Goal: Information Seeking & Learning: Understand process/instructions

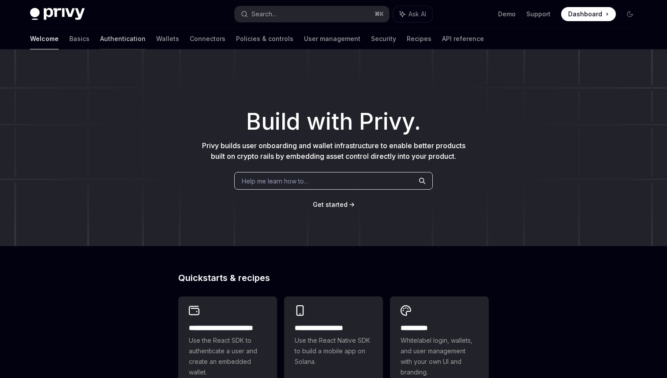
click at [100, 45] on link "Authentication" at bounding box center [122, 38] width 45 height 21
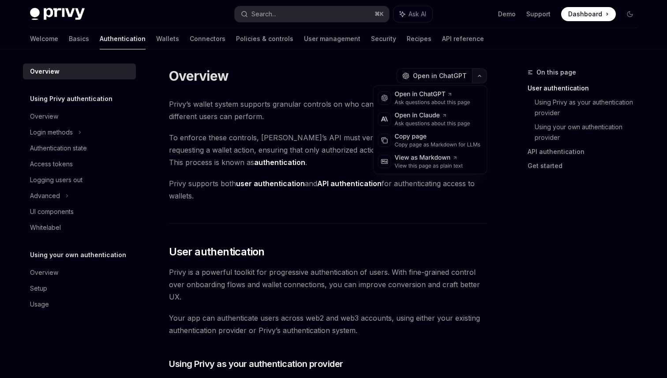
click at [478, 77] on icon "button" at bounding box center [479, 76] width 11 height 4
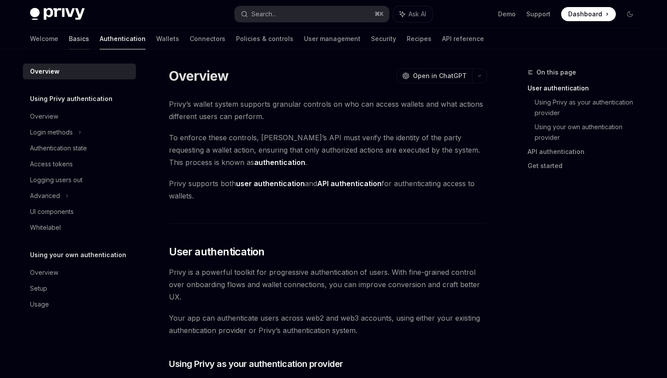
click at [69, 40] on link "Basics" at bounding box center [79, 38] width 20 height 21
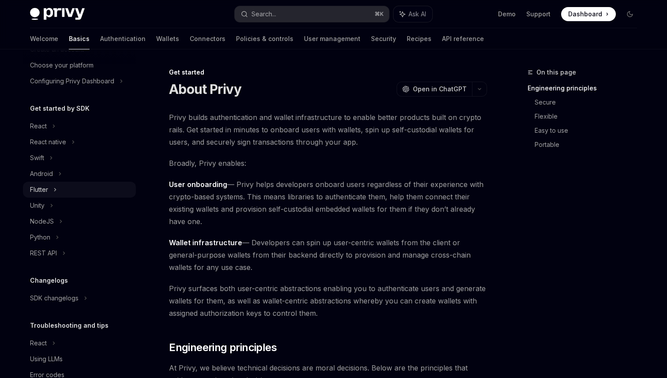
scroll to position [57, 0]
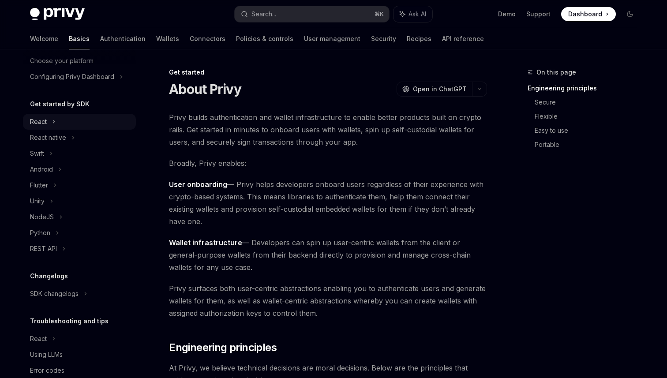
click at [57, 122] on div "React" at bounding box center [79, 122] width 113 height 16
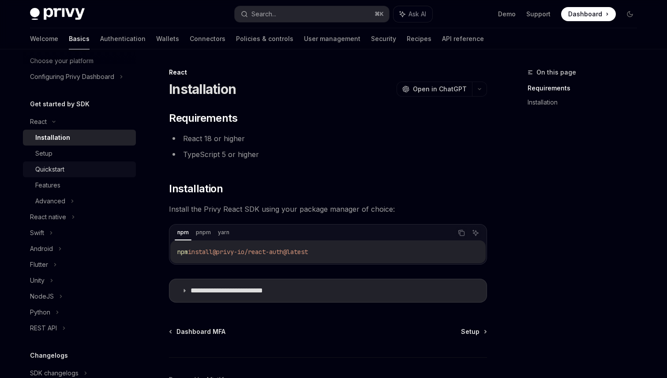
click at [73, 162] on link "Quickstart" at bounding box center [79, 170] width 113 height 16
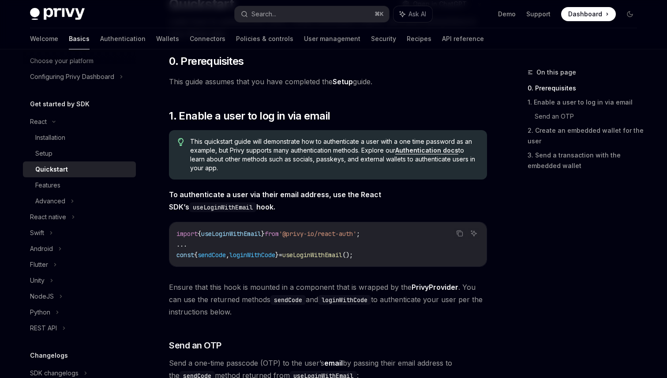
scroll to position [92, 0]
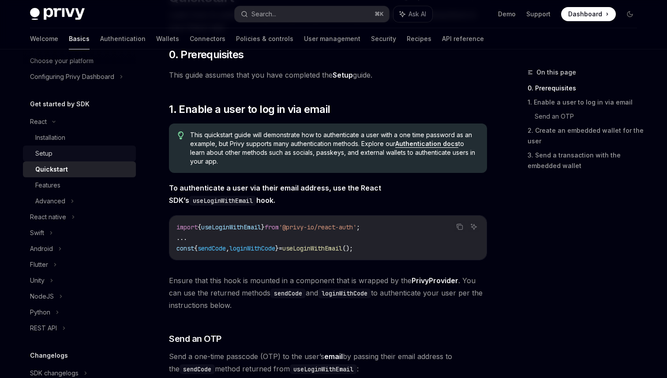
click at [122, 160] on link "Setup" at bounding box center [79, 154] width 113 height 16
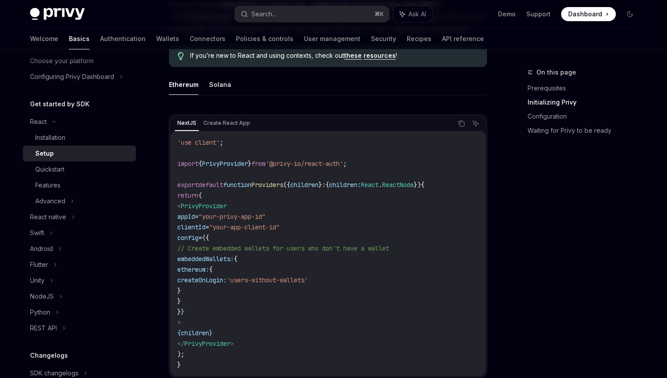
scroll to position [240, 0]
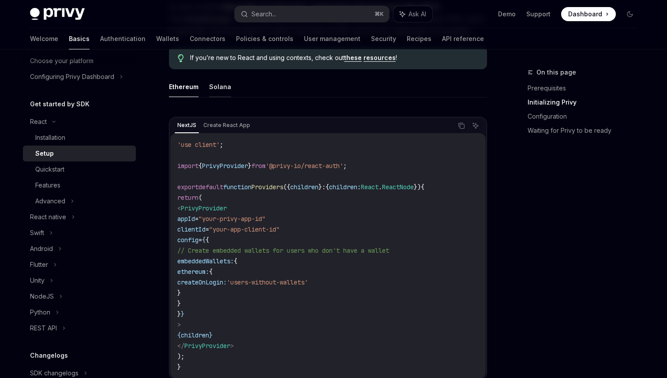
click at [220, 92] on button "Solana" at bounding box center [220, 86] width 22 height 21
click at [185, 92] on button "Ethereum" at bounding box center [184, 86] width 30 height 21
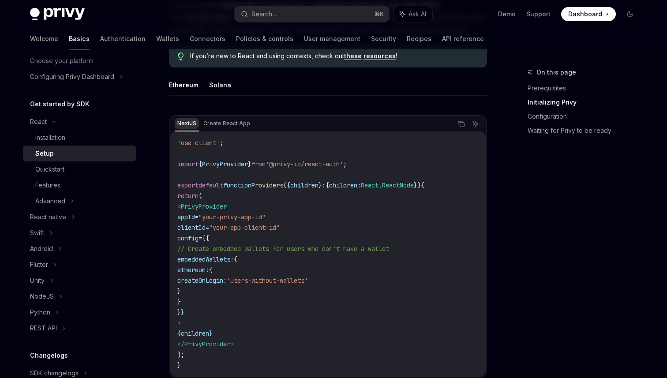
scroll to position [238, 0]
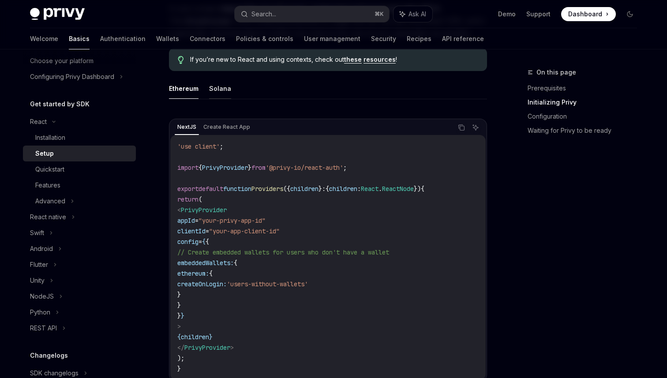
click at [212, 89] on button "Solana" at bounding box center [220, 88] width 22 height 21
click at [193, 83] on button "Ethereum" at bounding box center [184, 88] width 30 height 21
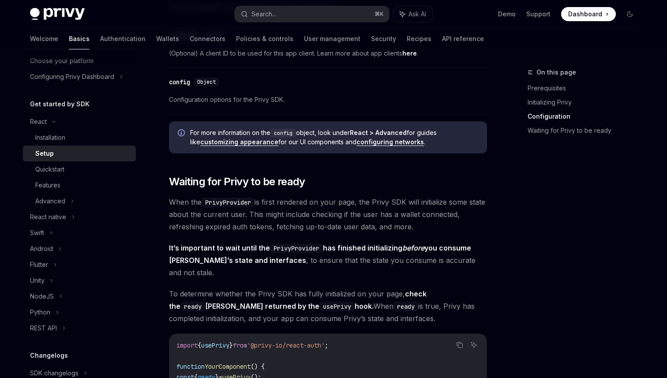
scroll to position [725, 0]
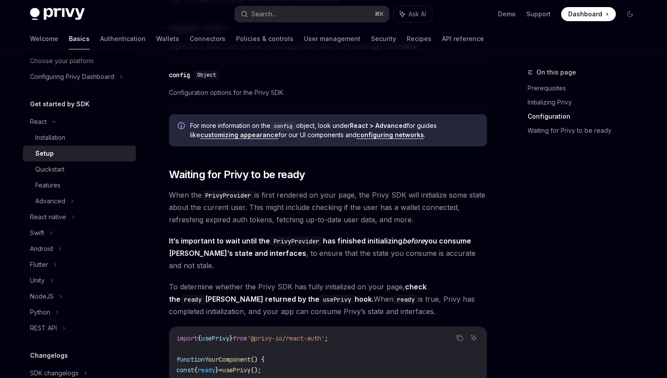
click at [400, 138] on link "configuring networks" at bounding box center [391, 135] width 68 height 8
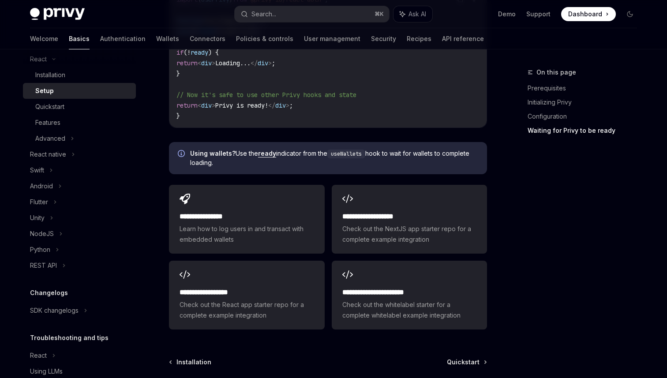
scroll to position [1137, 0]
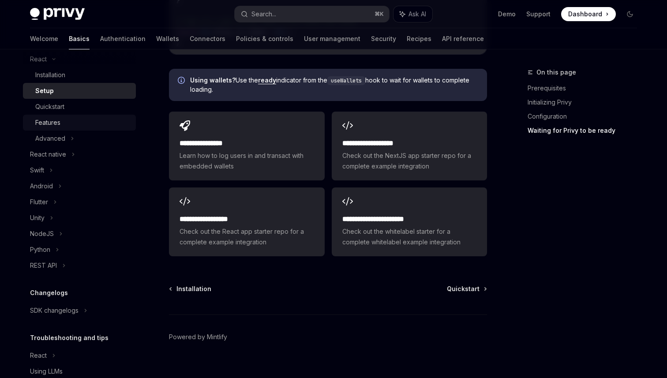
click at [87, 115] on link "Features" at bounding box center [79, 123] width 113 height 16
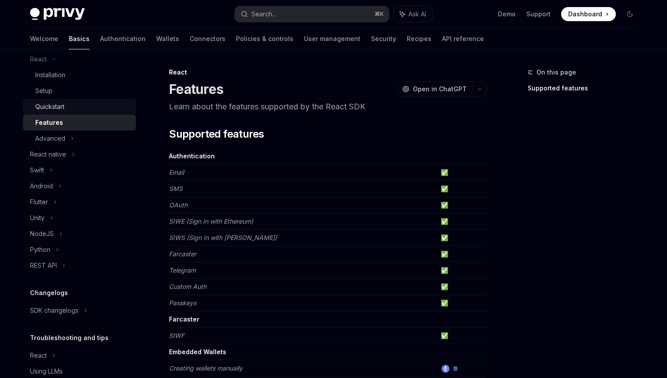
click at [88, 109] on div "Quickstart" at bounding box center [82, 107] width 95 height 11
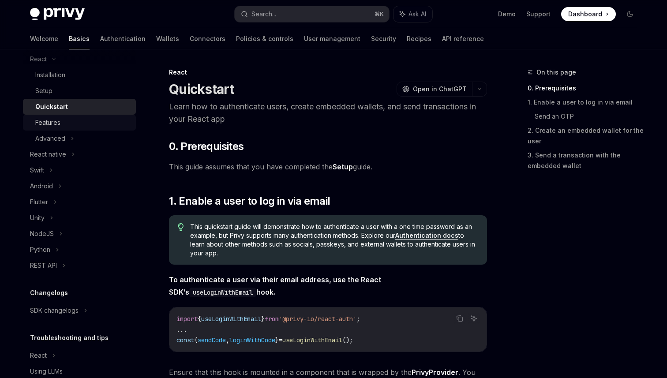
click at [90, 120] on div "Features" at bounding box center [82, 122] width 95 height 11
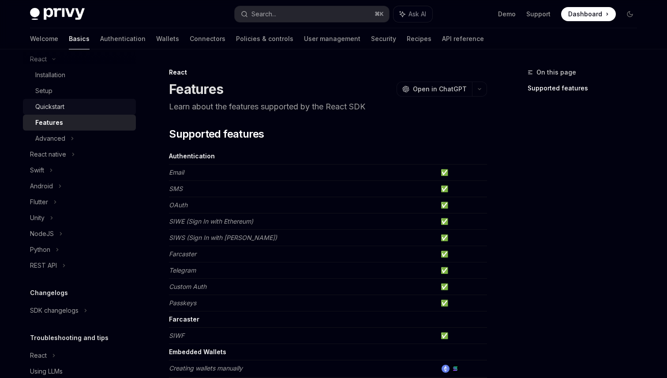
click at [88, 107] on div "Quickstart" at bounding box center [82, 107] width 95 height 11
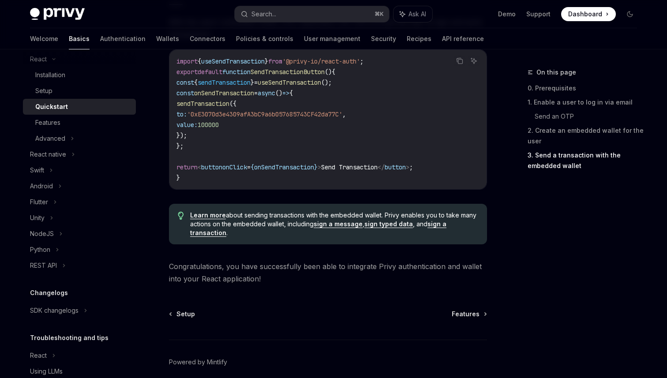
scroll to position [902, 0]
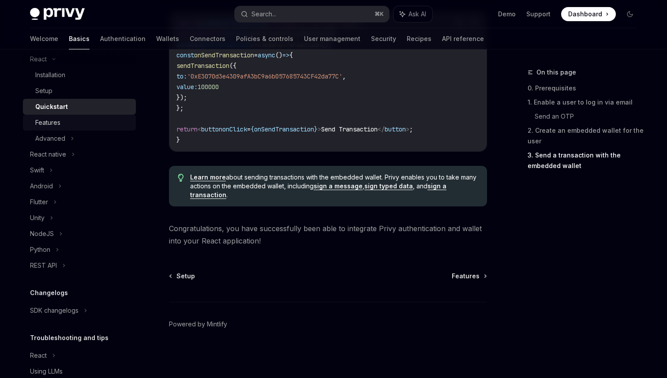
click at [78, 117] on div "Features" at bounding box center [82, 122] width 95 height 11
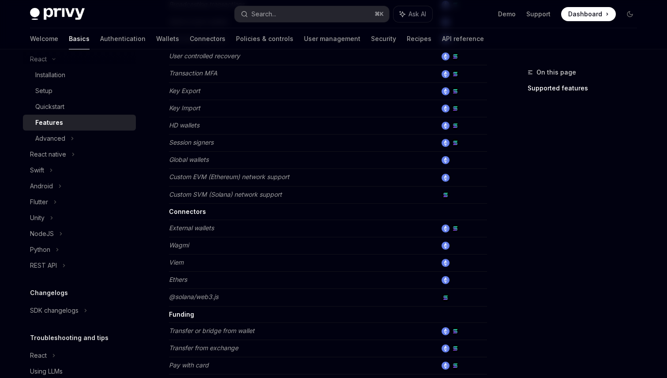
scroll to position [561, 0]
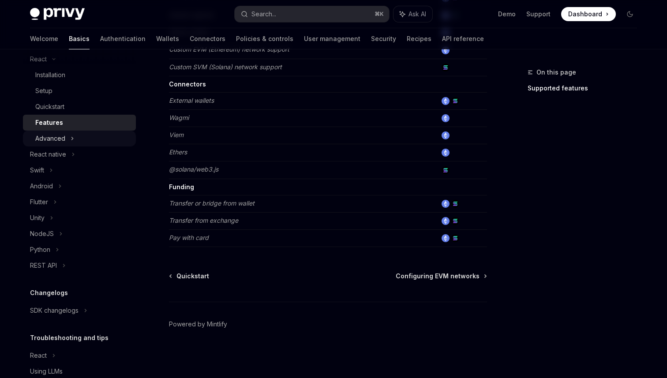
click at [67, 137] on div "Advanced" at bounding box center [79, 139] width 113 height 16
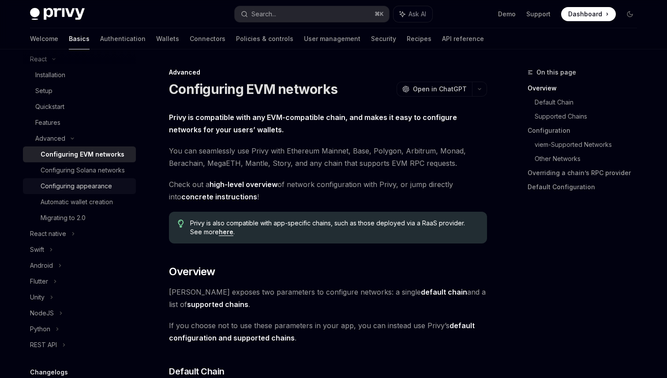
click at [111, 185] on div "Configuring appearance" at bounding box center [76, 186] width 71 height 11
type textarea "*"
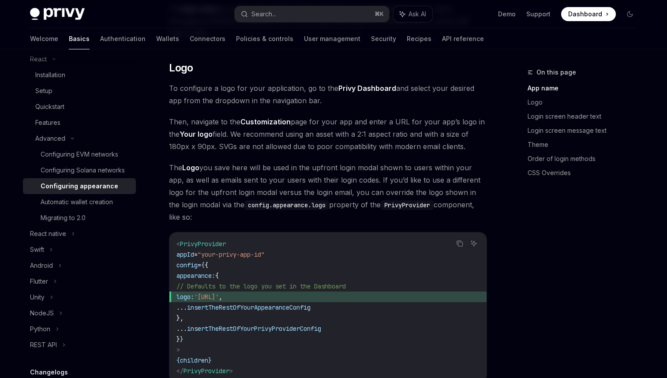
scroll to position [387, 0]
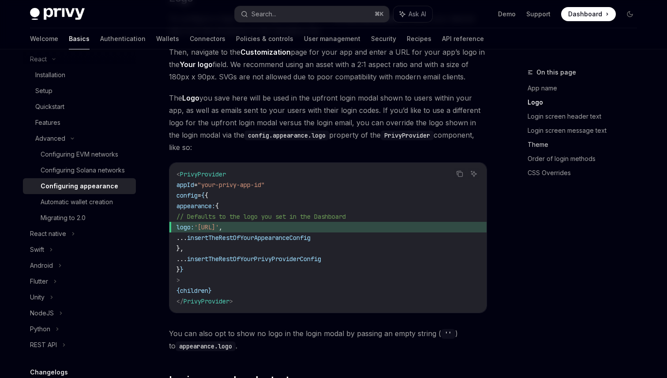
click at [539, 145] on link "Theme" at bounding box center [586, 145] width 117 height 14
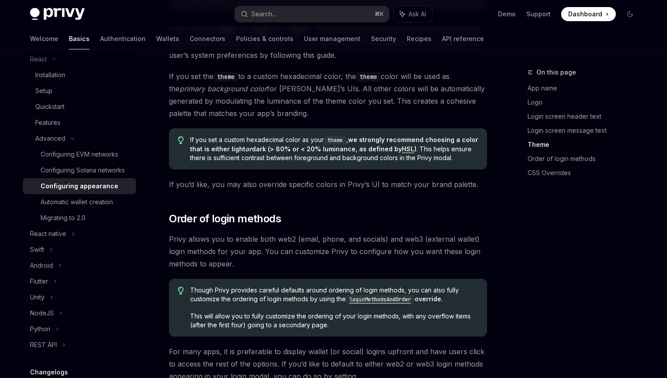
scroll to position [1566, 0]
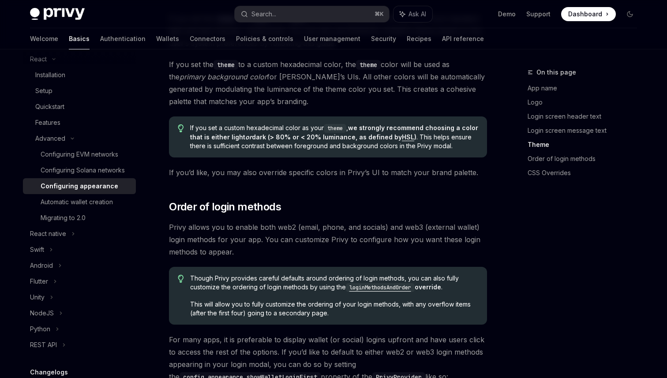
click at [532, 147] on link "Theme" at bounding box center [586, 145] width 117 height 14
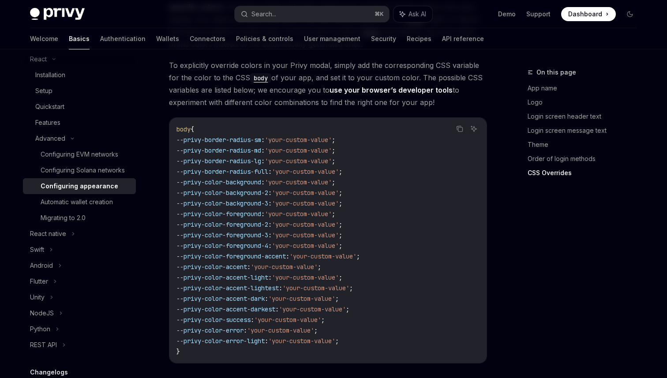
scroll to position [2175, 0]
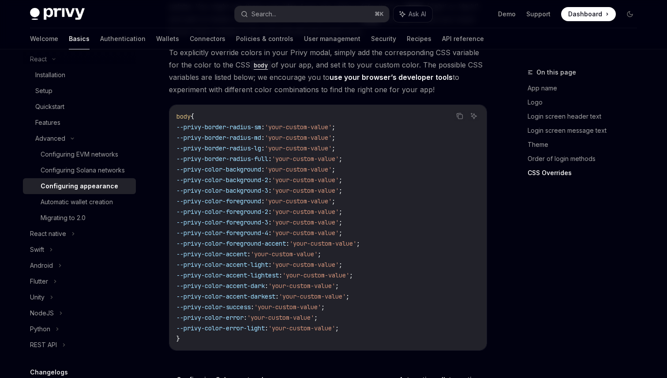
drag, startPoint x: 277, startPoint y: 260, endPoint x: 184, endPoint y: 262, distance: 93.1
click at [184, 282] on span "--privy-color-accent-dark : 'your-custom-value' ;" at bounding box center [258, 286] width 162 height 8
copy span "--privy-color-accent-dark"
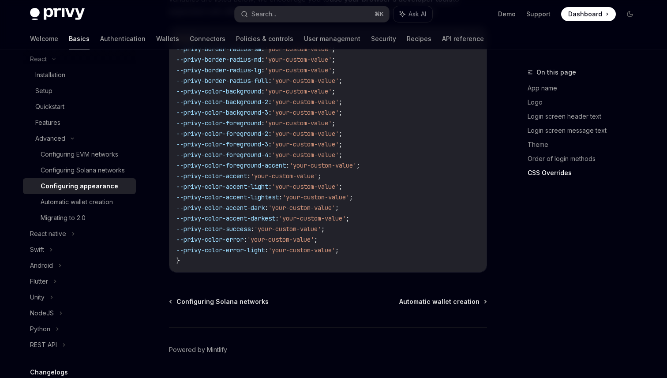
scroll to position [2252, 0]
click at [184, 173] on span "--privy-color-accent" at bounding box center [212, 177] width 71 height 8
click at [185, 195] on span "--privy-color-accent-lightest" at bounding box center [228, 199] width 102 height 8
drag, startPoint x: 184, startPoint y: 181, endPoint x: 277, endPoint y: 184, distance: 92.3
click at [277, 205] on span "--privy-color-accent-dark : 'your-custom-value' ;" at bounding box center [258, 209] width 162 height 8
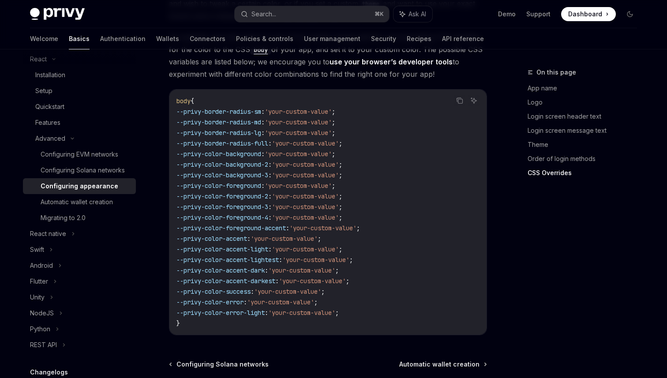
scroll to position [2193, 0]
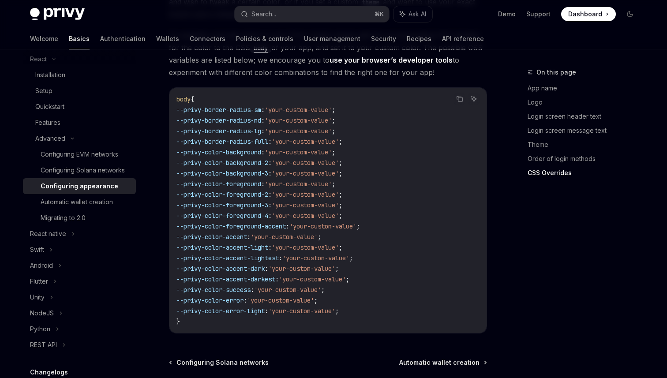
drag, startPoint x: 274, startPoint y: 160, endPoint x: 184, endPoint y: 162, distance: 89.6
click at [184, 162] on code "body { --privy-border-radius-sm : 'your-custom-value' ; --privy-border-radius-m…" at bounding box center [328, 210] width 303 height 233
copy span "--privy-color-foreground"
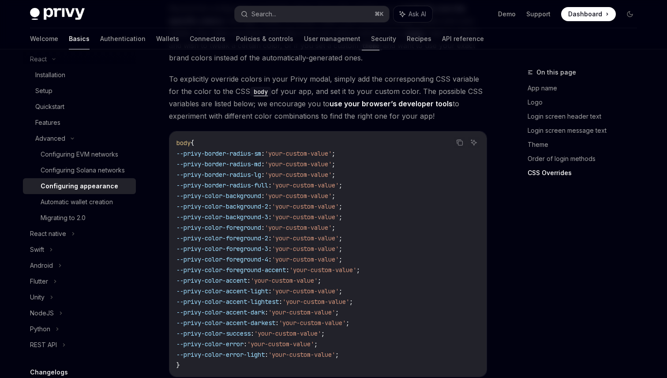
scroll to position [2166, 0]
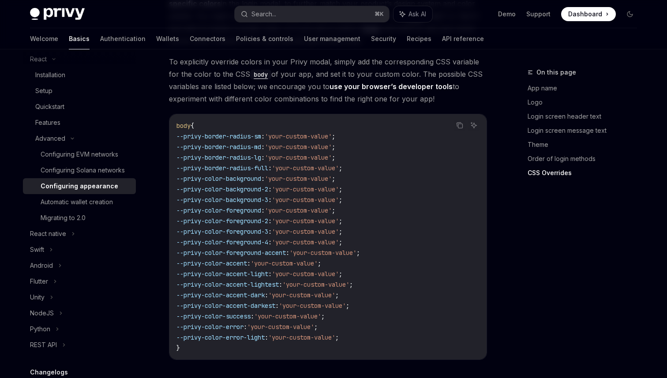
drag, startPoint x: 186, startPoint y: 240, endPoint x: 259, endPoint y: 239, distance: 72.4
click at [259, 260] on span "--privy-color-accent : 'your-custom-value' ;" at bounding box center [249, 264] width 145 height 8
copy span "-privy-color-accent"
drag, startPoint x: 185, startPoint y: 153, endPoint x: 273, endPoint y: 154, distance: 87.8
click at [273, 175] on span "--privy-color-background : 'your-custom-value' ;" at bounding box center [256, 179] width 159 height 8
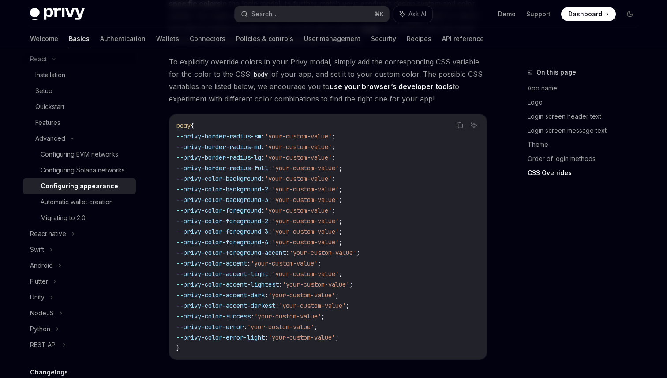
copy span "--privy-color-background"
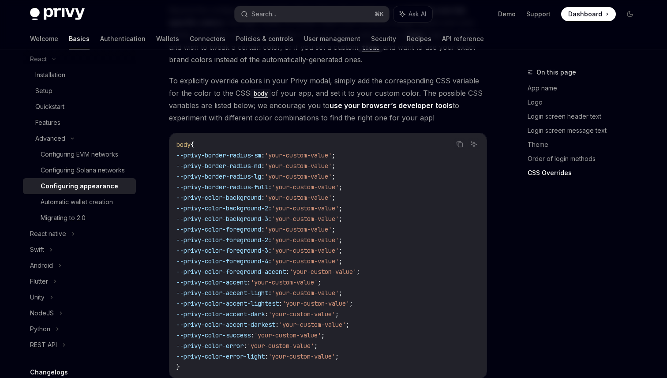
scroll to position [2141, 0]
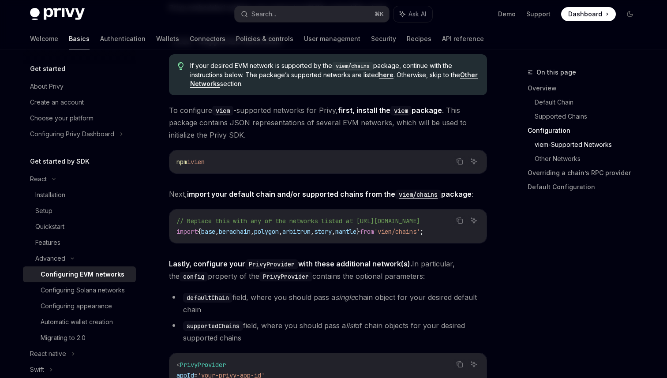
scroll to position [911, 0]
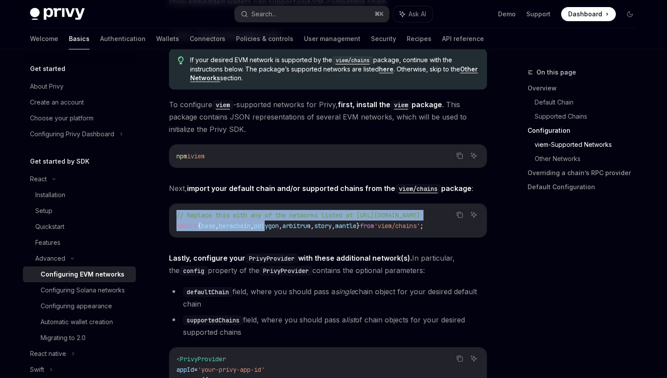
drag, startPoint x: 462, startPoint y: 225, endPoint x: 281, endPoint y: 228, distance: 181.4
click at [280, 227] on div "Copy Ask AI // Replace this with any of the networks listed at [URL][DOMAIN_NAM…" at bounding box center [328, 220] width 318 height 34
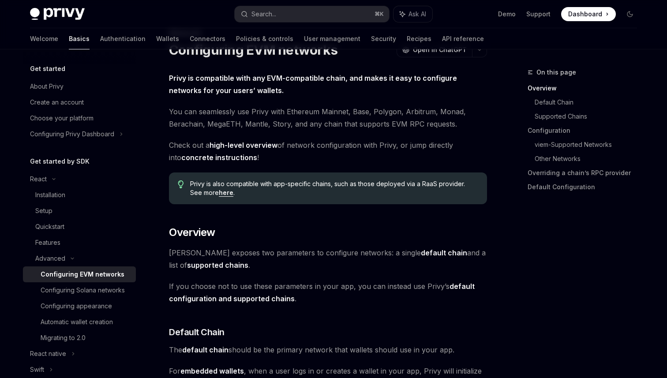
scroll to position [0, 0]
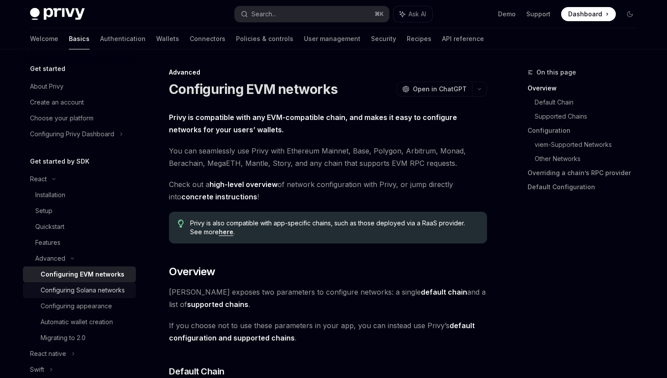
click at [90, 290] on div "Configuring Solana networks" at bounding box center [83, 290] width 84 height 11
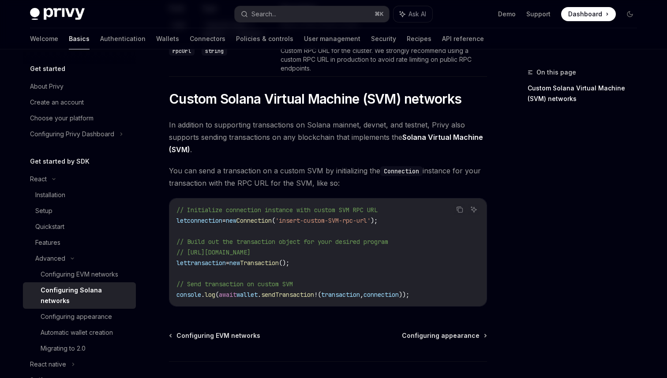
scroll to position [313, 0]
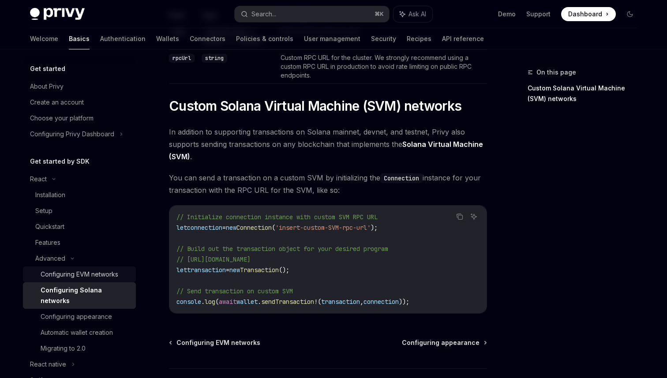
click at [113, 276] on div "Configuring EVM networks" at bounding box center [80, 274] width 78 height 11
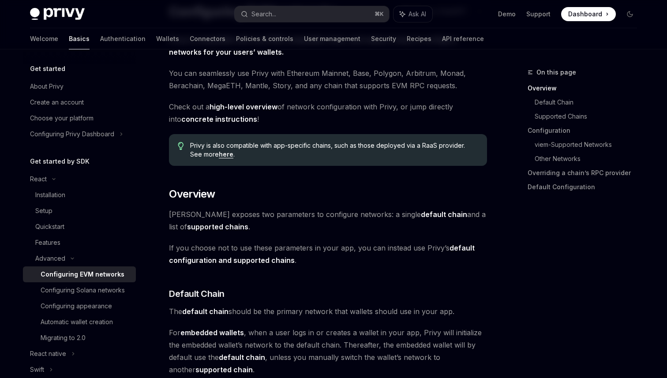
scroll to position [82, 0]
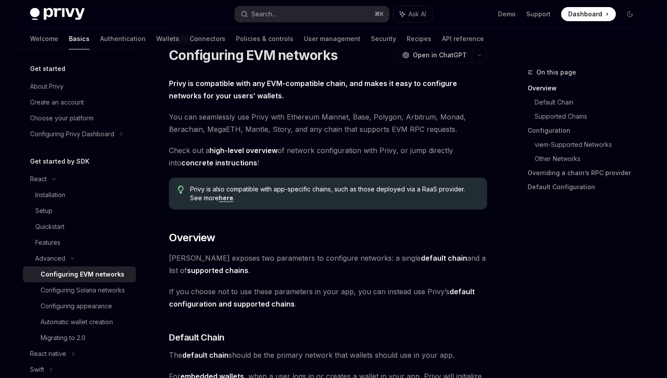
click at [250, 153] on link "high-level overview" at bounding box center [244, 150] width 68 height 9
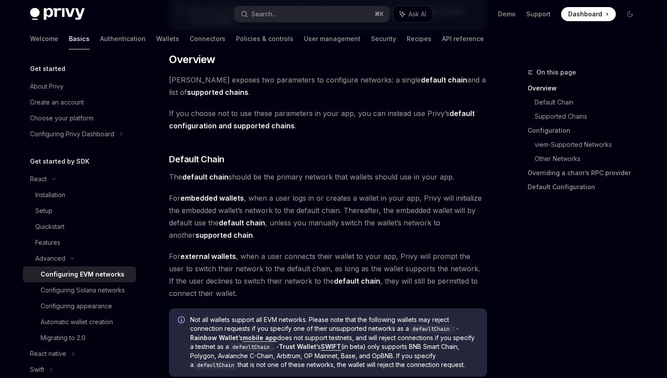
scroll to position [214, 0]
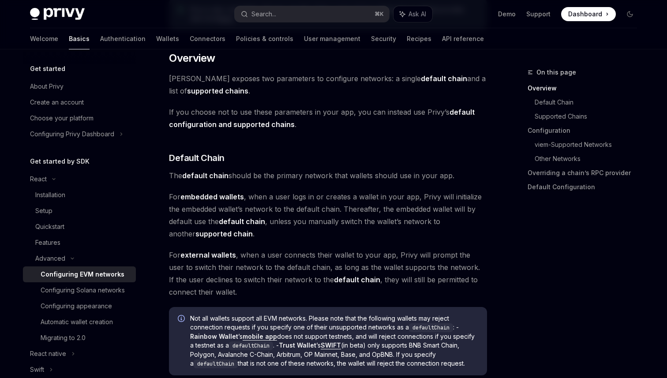
click at [265, 177] on span "The default chain should be the primary network that wallets should use in your…" at bounding box center [328, 175] width 318 height 12
click at [112, 282] on link "Configuring Solana networks" at bounding box center [79, 290] width 113 height 16
click at [112, 289] on div "Configuring Solana networks" at bounding box center [83, 290] width 84 height 11
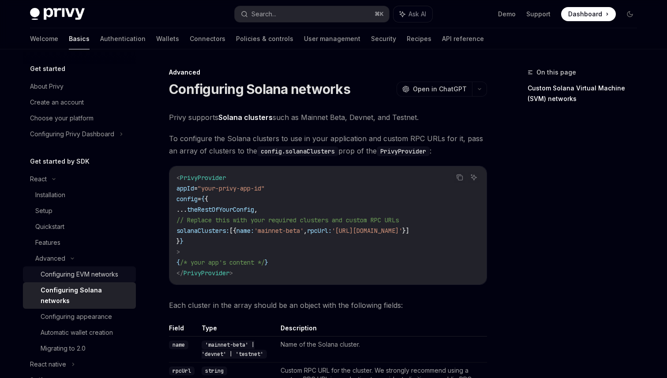
type textarea "*"
click at [332, 14] on button "Search... ⌘ K" at bounding box center [312, 14] width 154 height 16
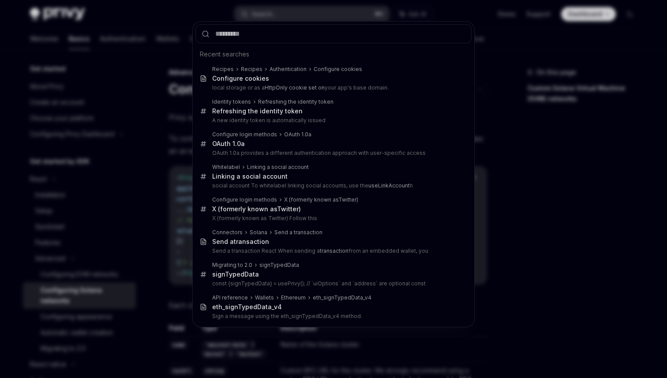
type input "**********"
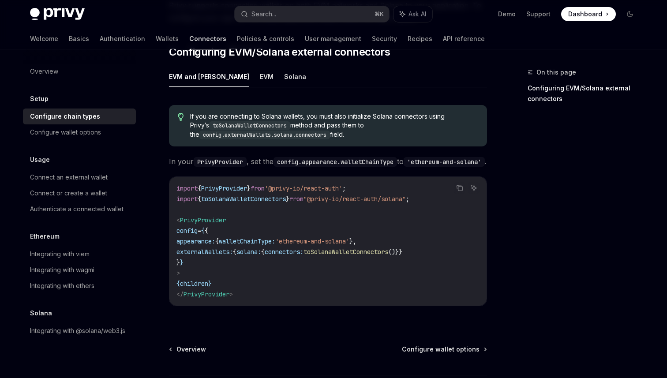
scroll to position [131, 0]
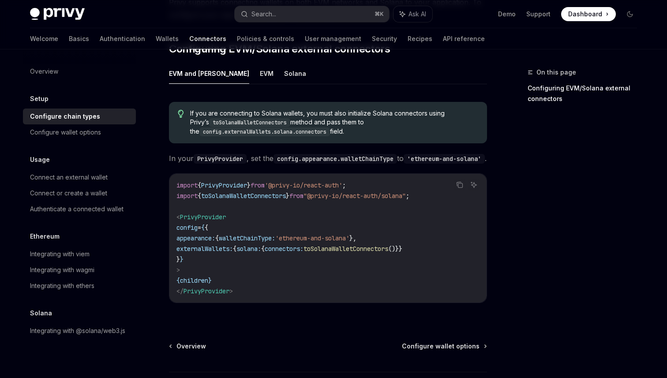
drag, startPoint x: 189, startPoint y: 237, endPoint x: 419, endPoint y: 232, distance: 229.6
click at [419, 232] on code "import { PrivyProvider } from '@privy-io/react-auth' ; import { toSolanaWalletC…" at bounding box center [328, 238] width 303 height 117
drag, startPoint x: 380, startPoint y: 235, endPoint x: 303, endPoint y: 236, distance: 76.4
click at [303, 236] on span "'ethereum-and-solana'" at bounding box center [312, 238] width 74 height 8
copy span "'ethereum-and-solana'"
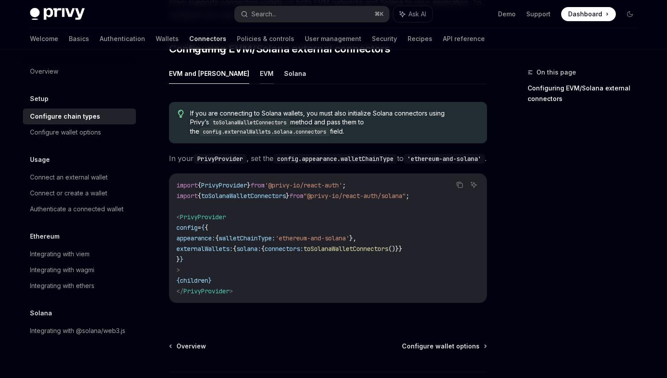
click at [260, 63] on button "EVM" at bounding box center [267, 73] width 14 height 21
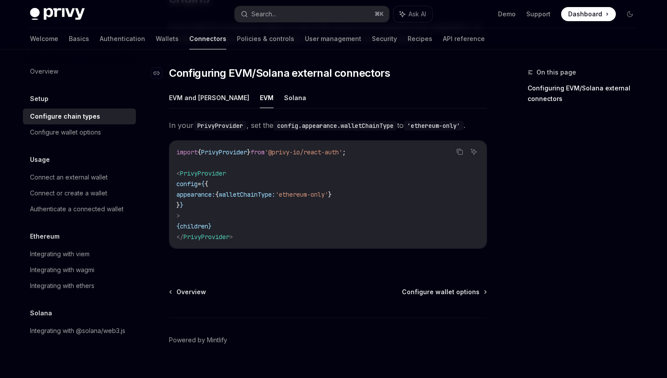
click at [275, 66] on span "Configuring EVM/Solana external connectors" at bounding box center [279, 73] width 221 height 14
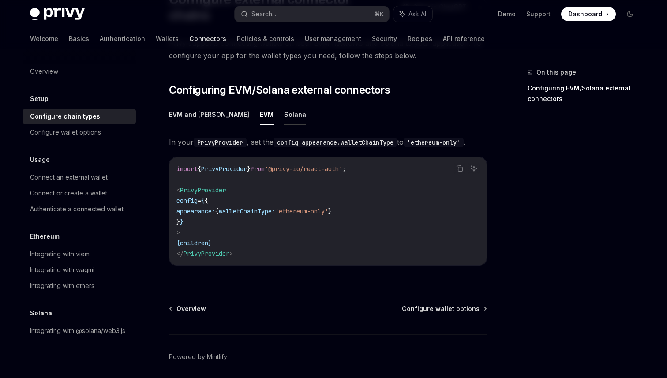
click at [284, 104] on button "Solana" at bounding box center [295, 114] width 22 height 21
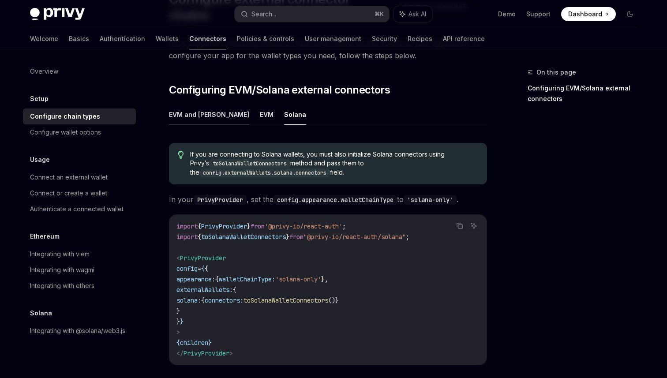
click at [203, 104] on button "EVM and [PERSON_NAME]" at bounding box center [209, 114] width 80 height 21
type textarea "*"
